Goal: Communication & Community: Answer question/provide support

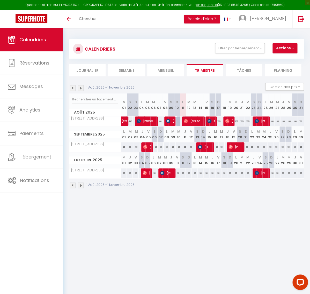
click at [190, 122] on span "[PERSON_NAME]" at bounding box center [194, 121] width 20 height 10
select select "OK"
select select "0"
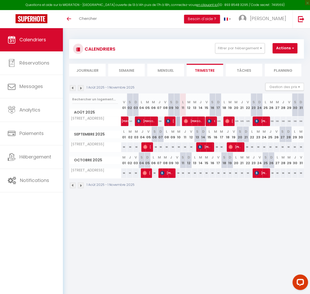
select select "1"
select select
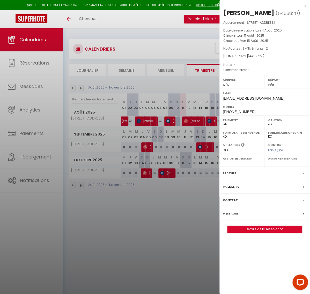
click at [234, 213] on label "Messages" at bounding box center [231, 213] width 16 height 5
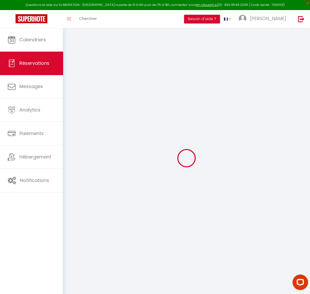
select select
checkbox input "false"
select select
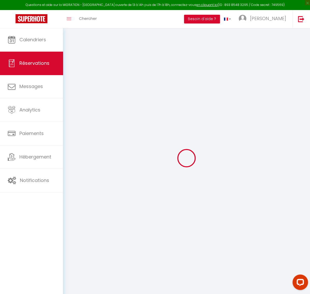
select select
checkbox input "false"
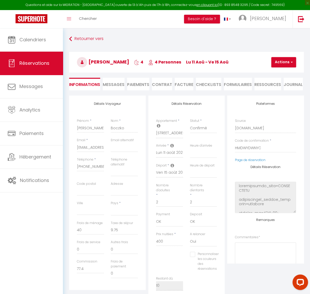
scroll to position [387, 0]
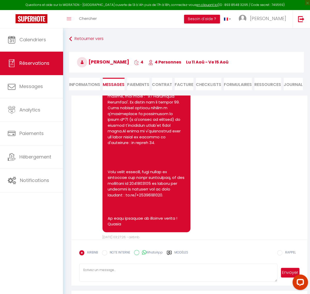
click at [173, 250] on div "AIRBNB NOTE INTERNE WhatsApp Modèles" at bounding box center [133, 254] width 109 height 13
click at [175, 253] on label "Modèles" at bounding box center [181, 255] width 14 height 9
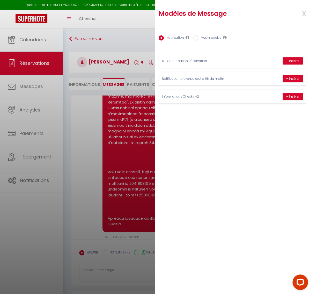
click at [204, 37] on label "Mes modèles" at bounding box center [209, 38] width 23 height 6
click at [198, 37] on input "Mes modèles" at bounding box center [195, 37] width 5 height 5
radio input "true"
radio input "false"
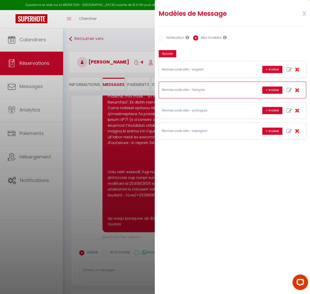
click at [226, 86] on div "Remise code clés - français + Insérer" at bounding box center [232, 90] width 147 height 16
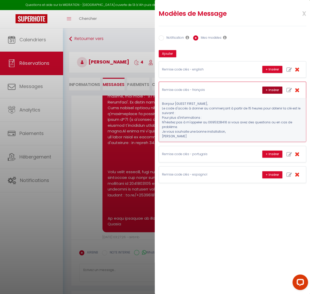
click at [273, 92] on button "+ Insérer" at bounding box center [272, 90] width 20 height 7
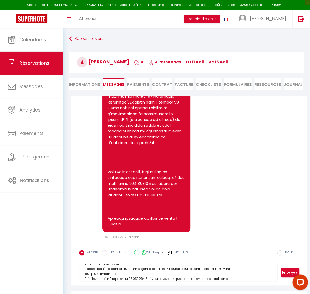
scroll to position [0, 0]
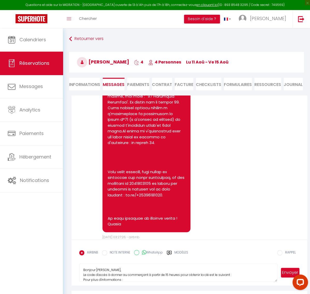
click at [143, 281] on textarea "Bonjour [PERSON_NAME], Le code d'accès à donner au commerçant à partir de 15 he…" at bounding box center [178, 273] width 198 height 18
paste textarea "[URL][DOMAIN_NAME]"
click at [146, 271] on textarea "Bonjour [PERSON_NAME], Le code d'accès à donner au commerçant à partir de 15 he…" at bounding box center [178, 273] width 198 height 18
click at [235, 274] on textarea "Bonjour [PERSON_NAME], Le code d'accès à donner au commerçant à partir de 15 he…" at bounding box center [178, 273] width 198 height 18
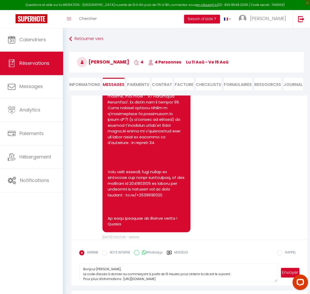
paste textarea "590646"
type textarea "Bonjour [PERSON_NAME], Le code d'accès à donner au commerçant à partir de 15 he…"
click at [283, 275] on button "Envoyer" at bounding box center [290, 273] width 19 height 10
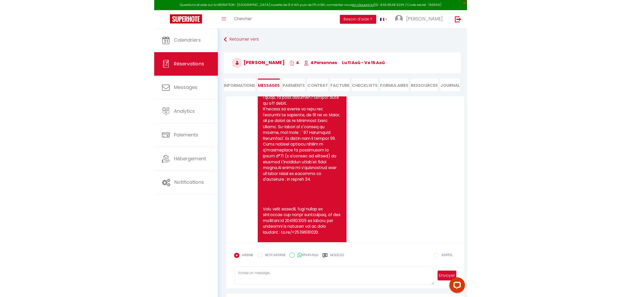
scroll to position [337, 0]
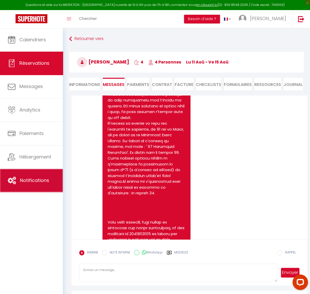
click at [32, 182] on span "Notifications" at bounding box center [34, 180] width 29 height 6
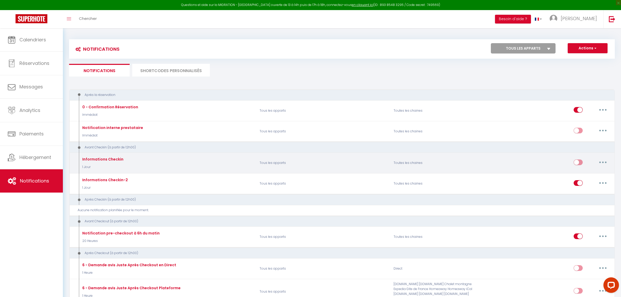
click at [309, 161] on button "button" at bounding box center [602, 162] width 14 height 8
click at [309, 174] on link "Editer" at bounding box center [589, 174] width 38 height 9
type input "Informations Checkin"
select select "1 Jour"
select select "if_booking_is_paid"
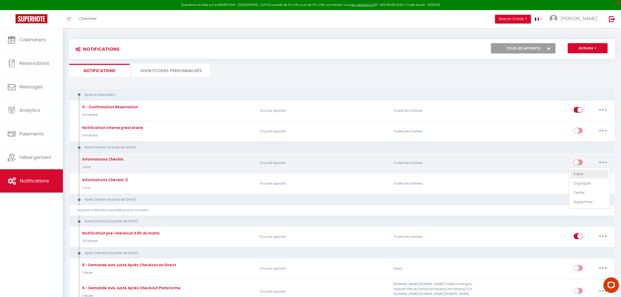
checkbox input "true"
checkbox input "false"
radio input "true"
type input "Procédure pour le checkin - [RENTAL:NAME]"
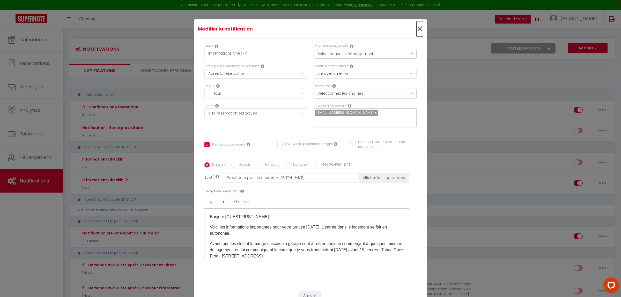
click at [309, 28] on span "×" at bounding box center [419, 29] width 6 height 16
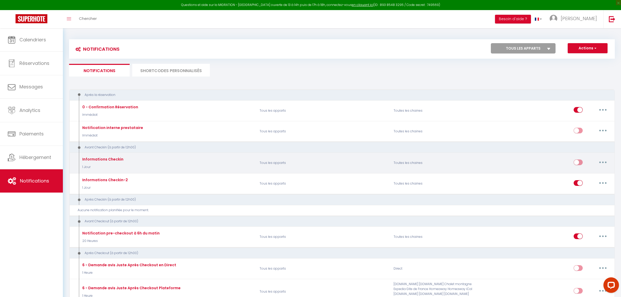
click at [309, 161] on input "checkbox" at bounding box center [577, 164] width 9 height 8
checkbox input "true"
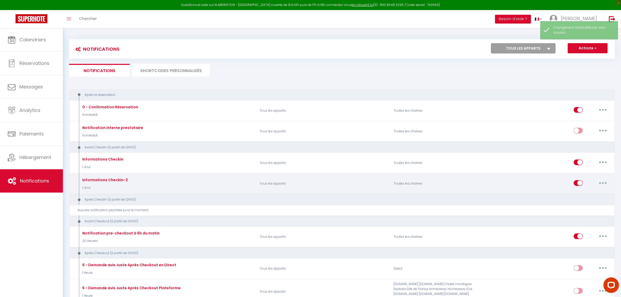
click at [309, 182] on input "checkbox" at bounding box center [577, 184] width 9 height 8
checkbox input "false"
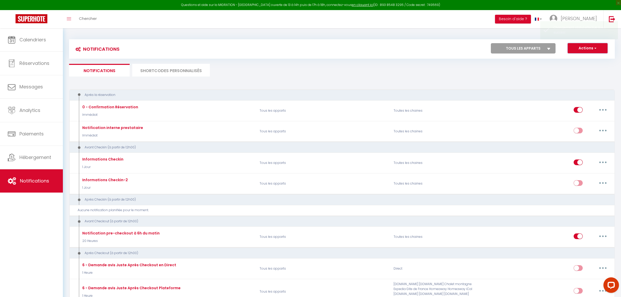
click at [309, 45] on button "Actions" at bounding box center [587, 48] width 40 height 10
click at [309, 71] on ul "Notifications SHORTCODES PERSONNALISÉS" at bounding box center [341, 70] width 545 height 13
click at [37, 40] on span "Calendriers" at bounding box center [32, 39] width 27 height 6
